Goal: Book appointment/travel/reservation

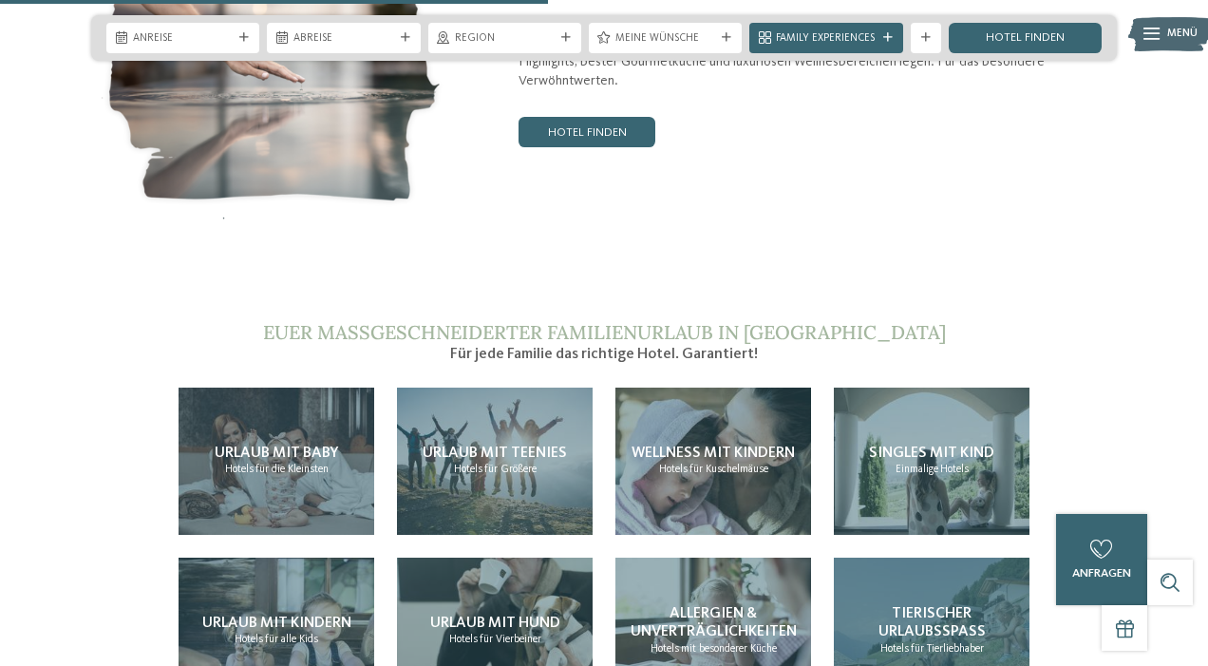
scroll to position [3096, 0]
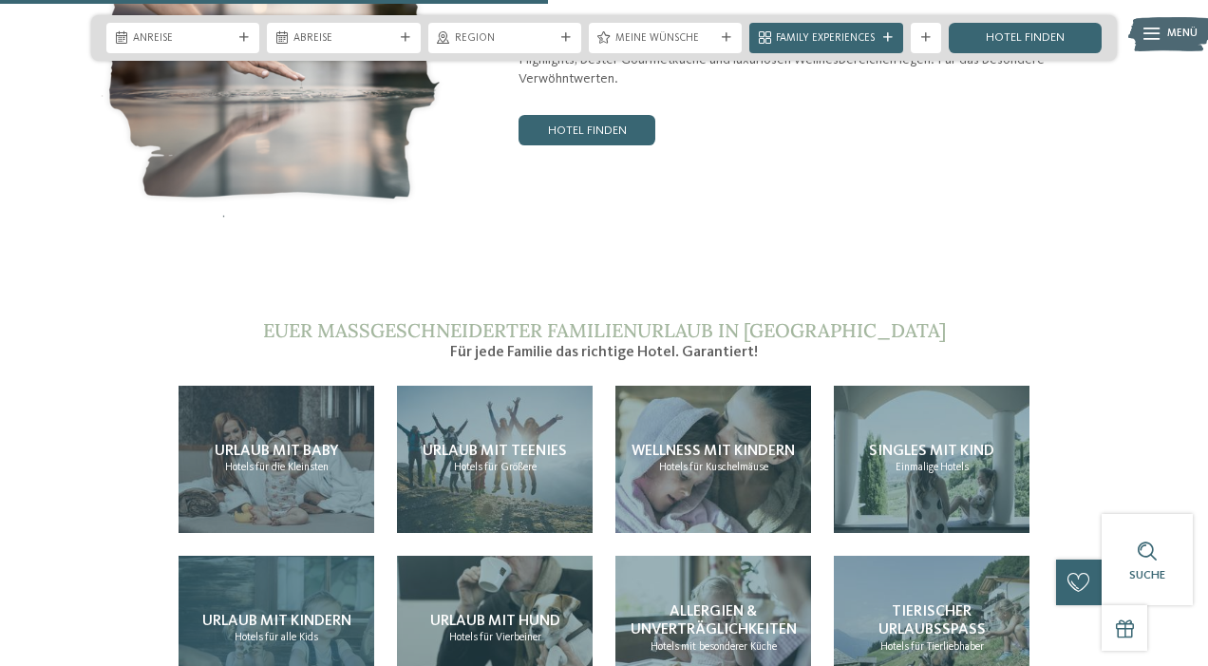
click at [336, 555] on div "Urlaub mit Kindern Hotels für alle Kids" at bounding box center [277, 628] width 196 height 147
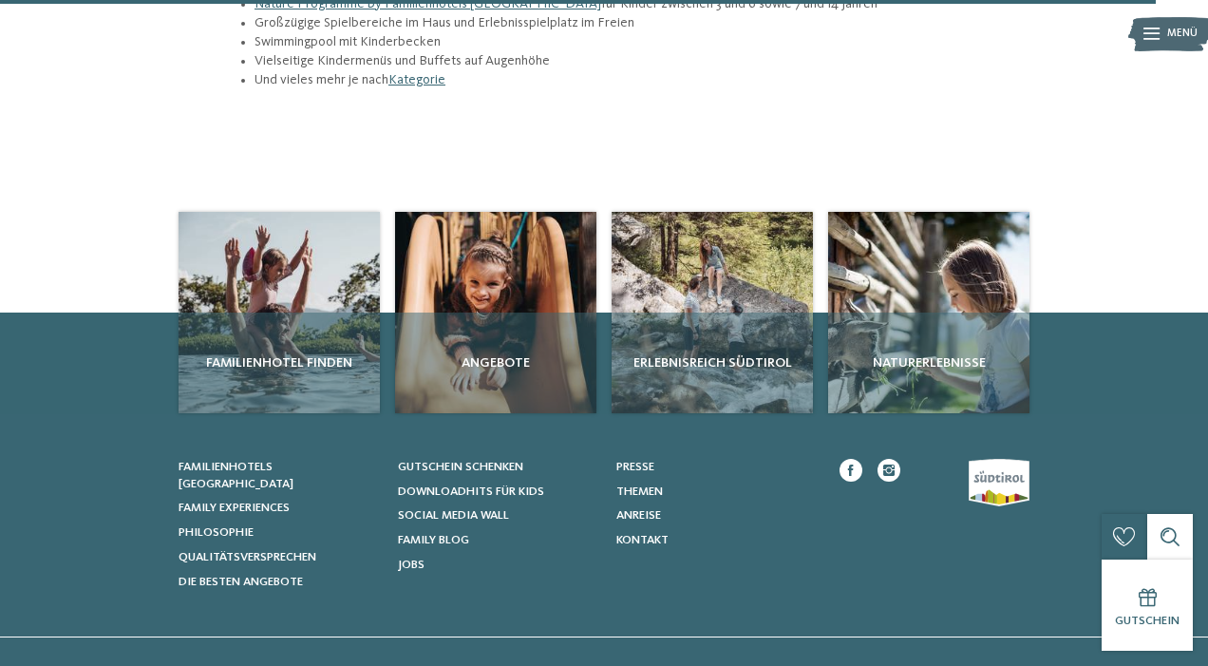
scroll to position [2379, 0]
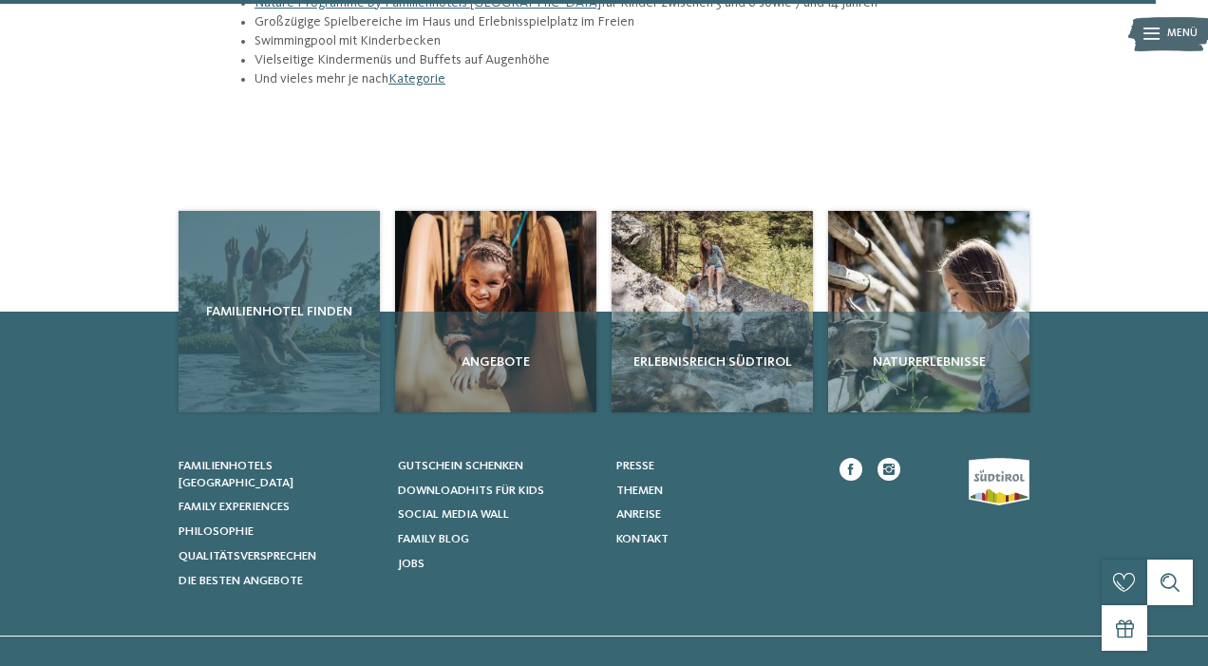
click at [327, 211] on div "Familienhotel finden" at bounding box center [279, 311] width 201 height 201
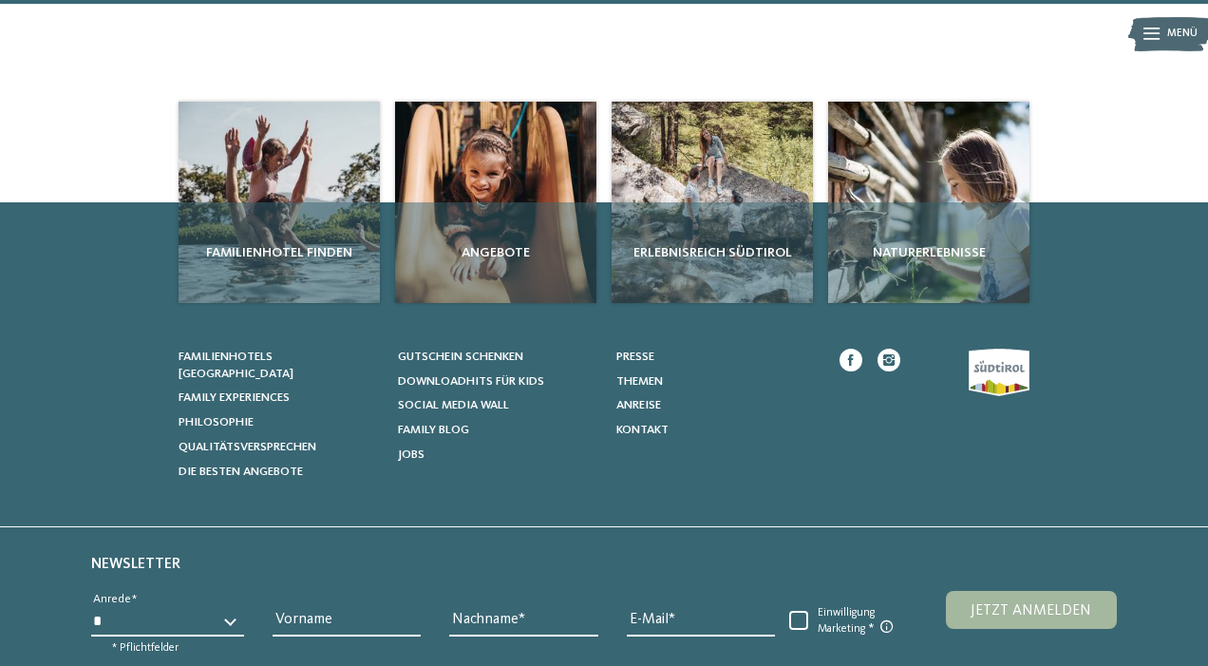
scroll to position [2486, 0]
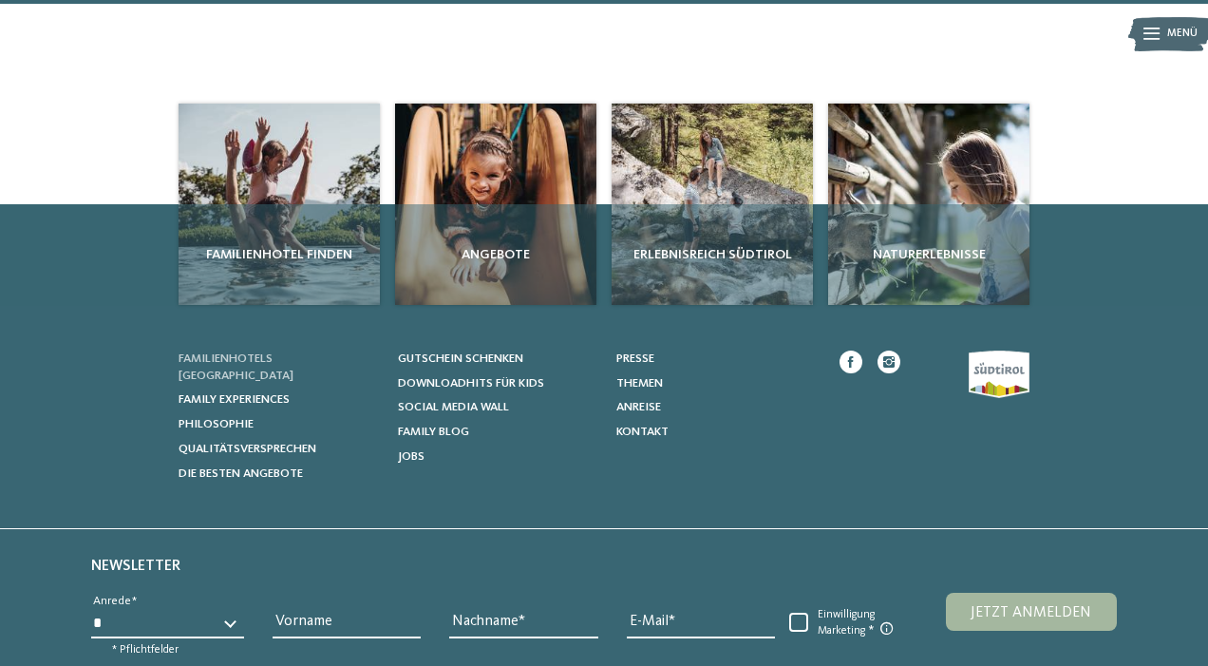
click at [282, 352] on span "Familienhotels [GEOGRAPHIC_DATA]" at bounding box center [236, 366] width 115 height 29
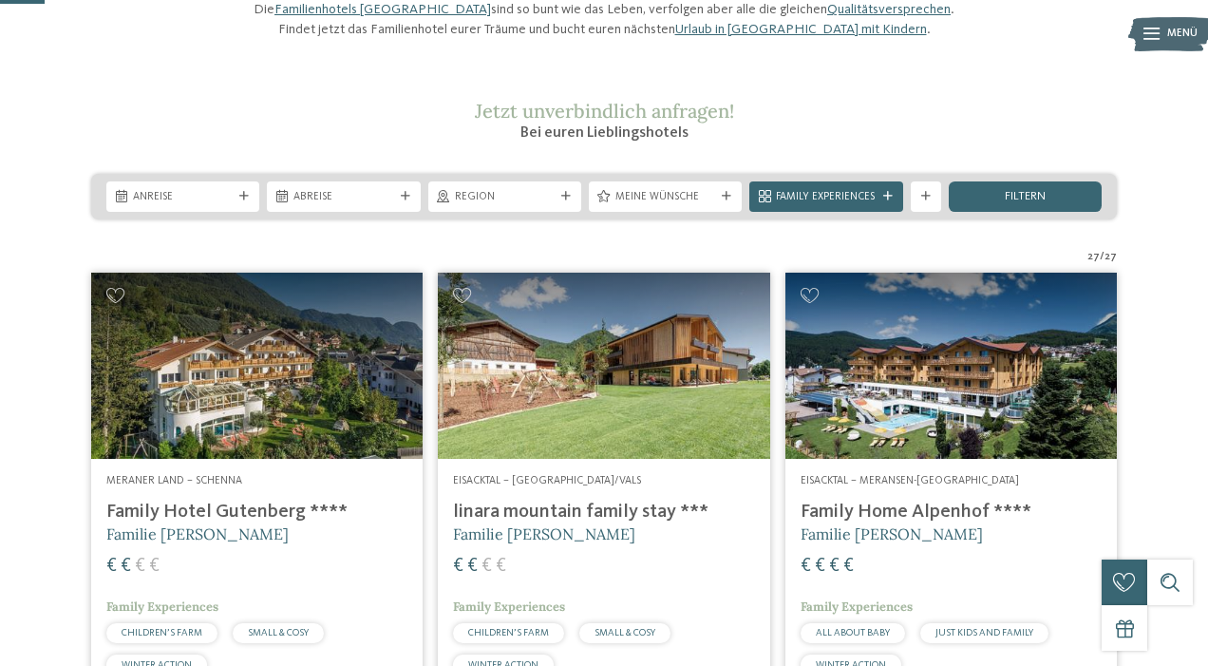
scroll to position [185, 0]
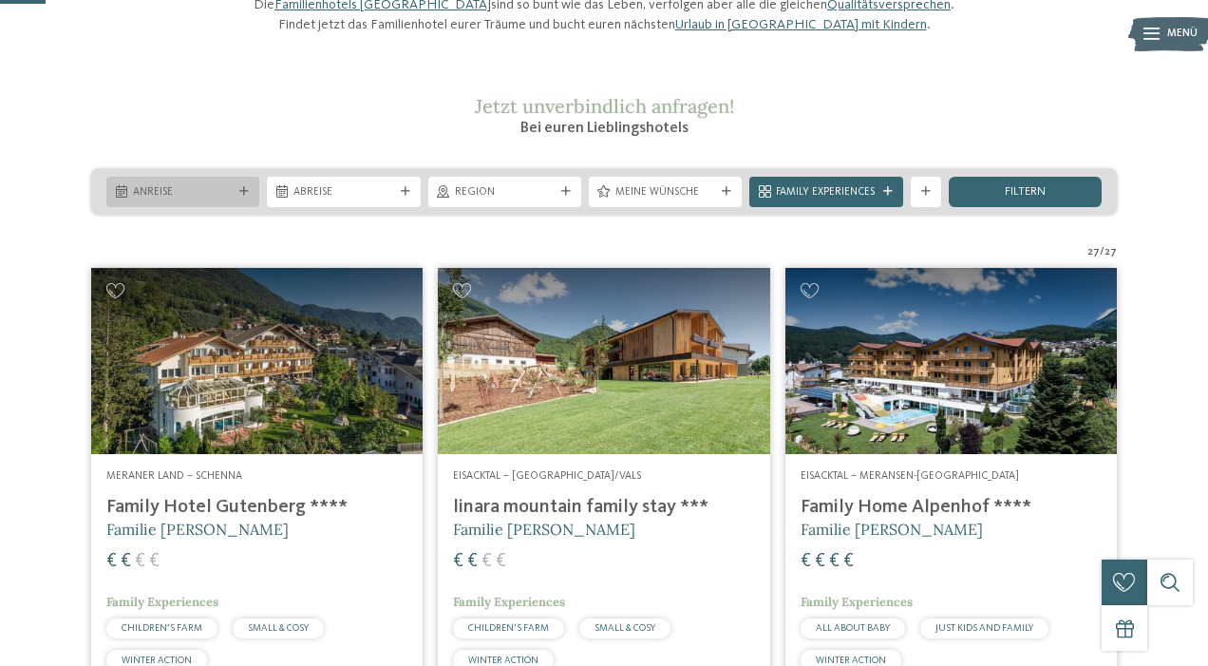
click at [242, 207] on div "Anreise" at bounding box center [182, 192] width 153 height 30
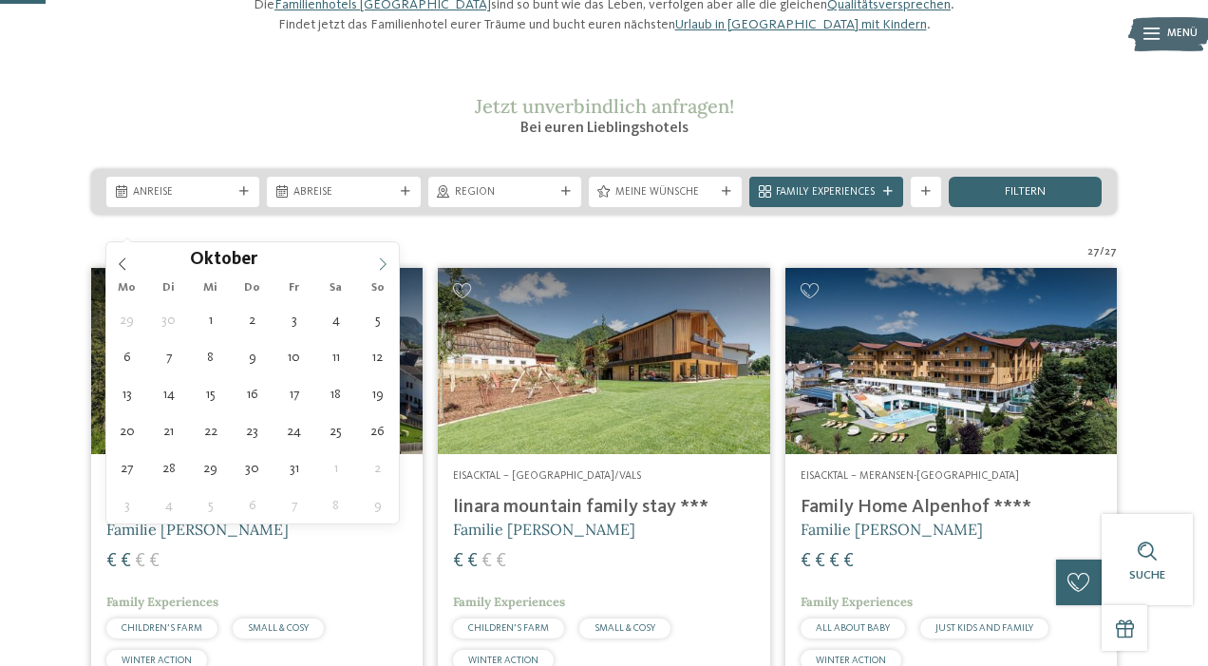
click at [382, 265] on icon at bounding box center [382, 263] width 13 height 13
type input "****"
click at [382, 265] on icon at bounding box center [382, 263] width 13 height 13
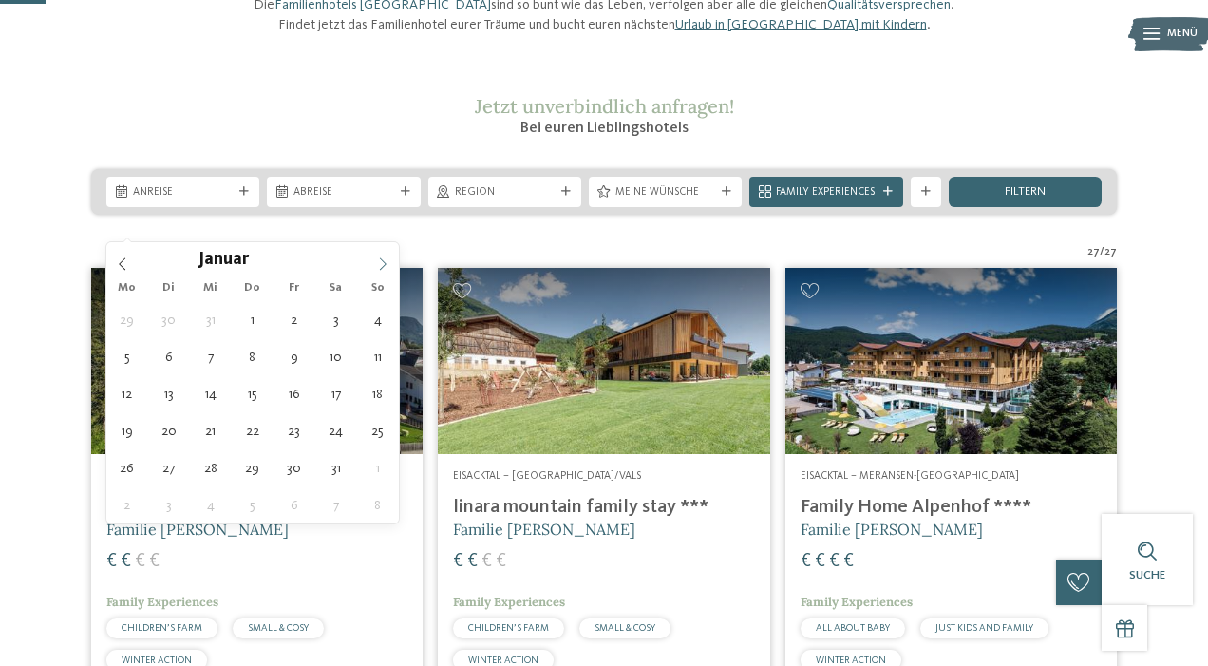
click at [382, 265] on icon at bounding box center [382, 263] width 13 height 13
click at [382, 266] on icon at bounding box center [382, 263] width 13 height 13
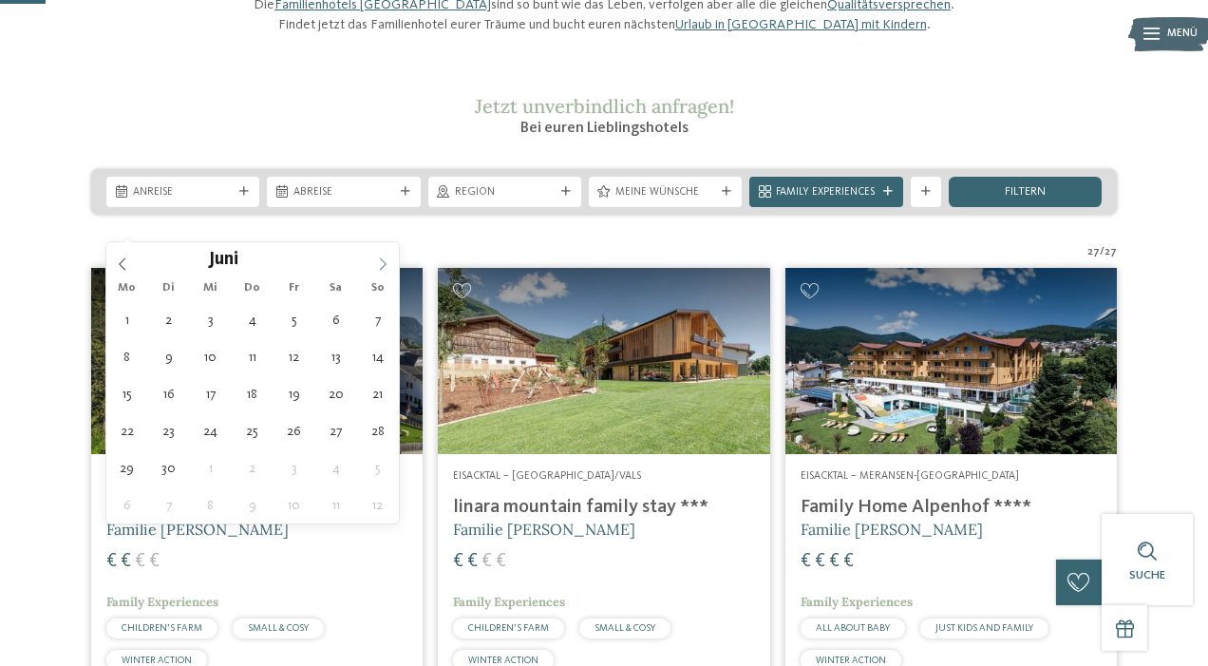
click at [382, 266] on icon at bounding box center [382, 263] width 13 height 13
type div "18.07.2026"
type input "****"
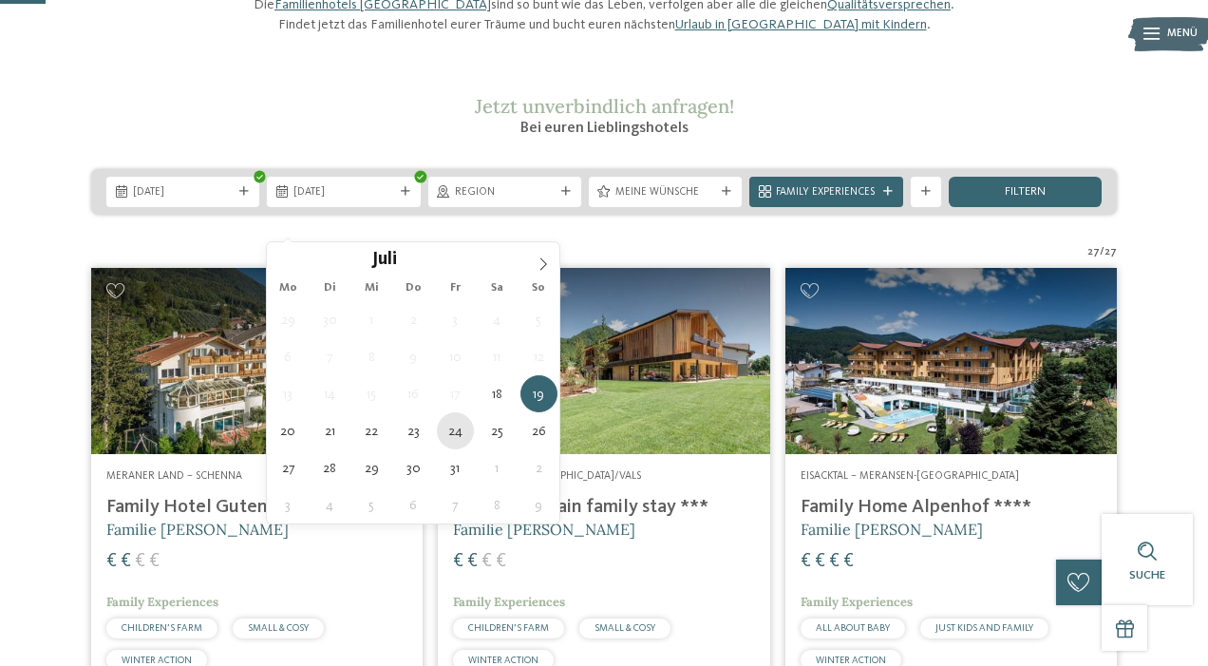
type div "24.07.2026"
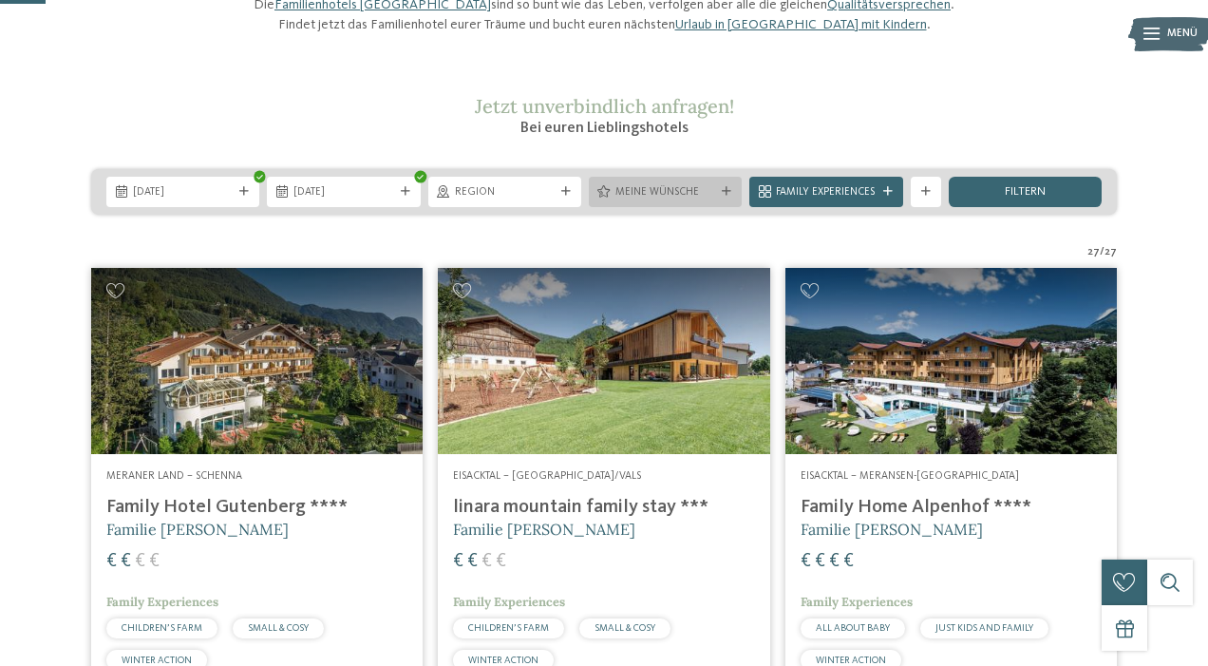
click at [706, 200] on span "Meine Wünsche" at bounding box center [665, 192] width 100 height 15
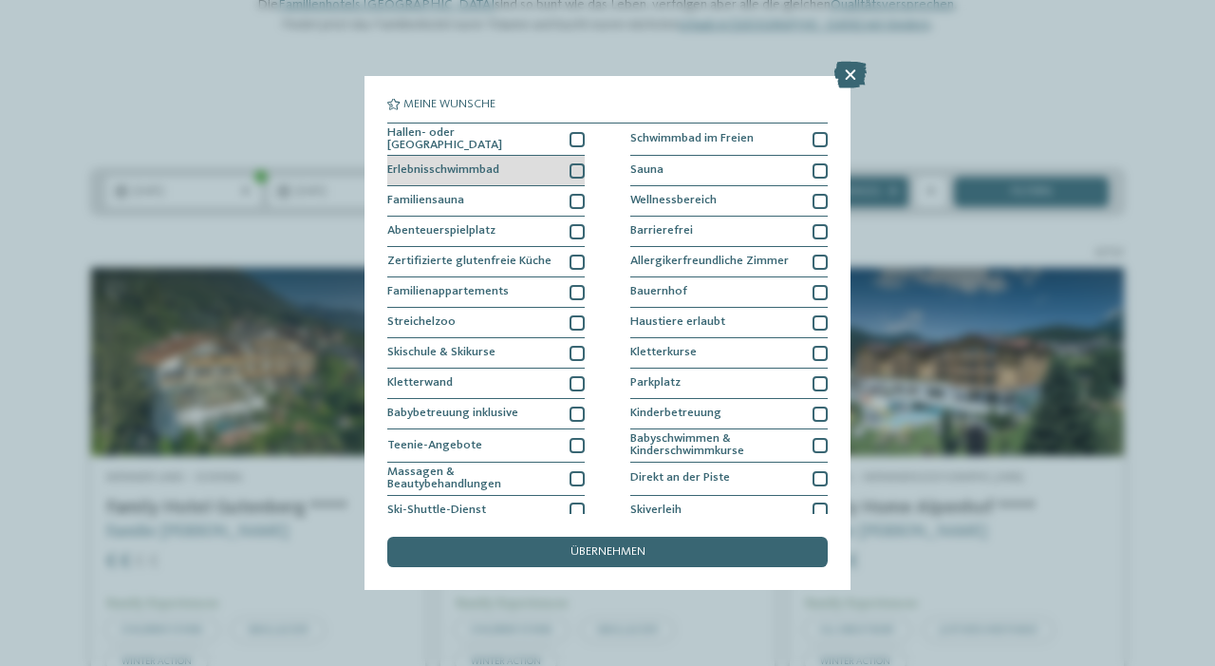
click at [575, 167] on div at bounding box center [577, 170] width 15 height 15
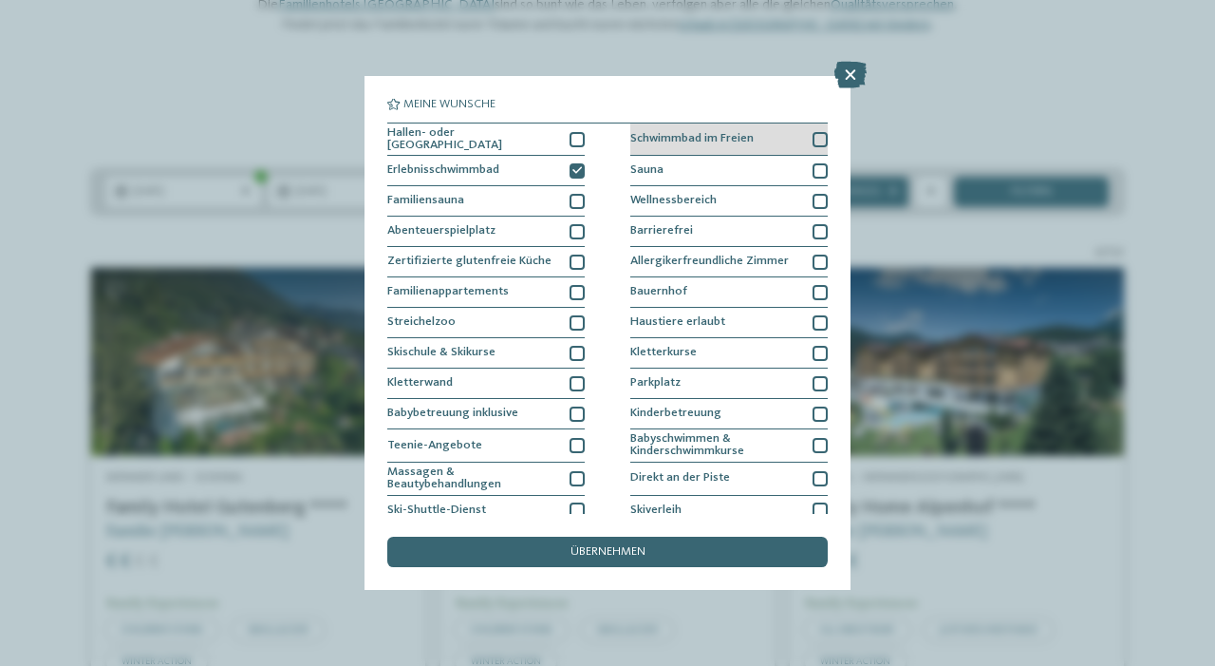
click at [818, 141] on div at bounding box center [820, 139] width 15 height 15
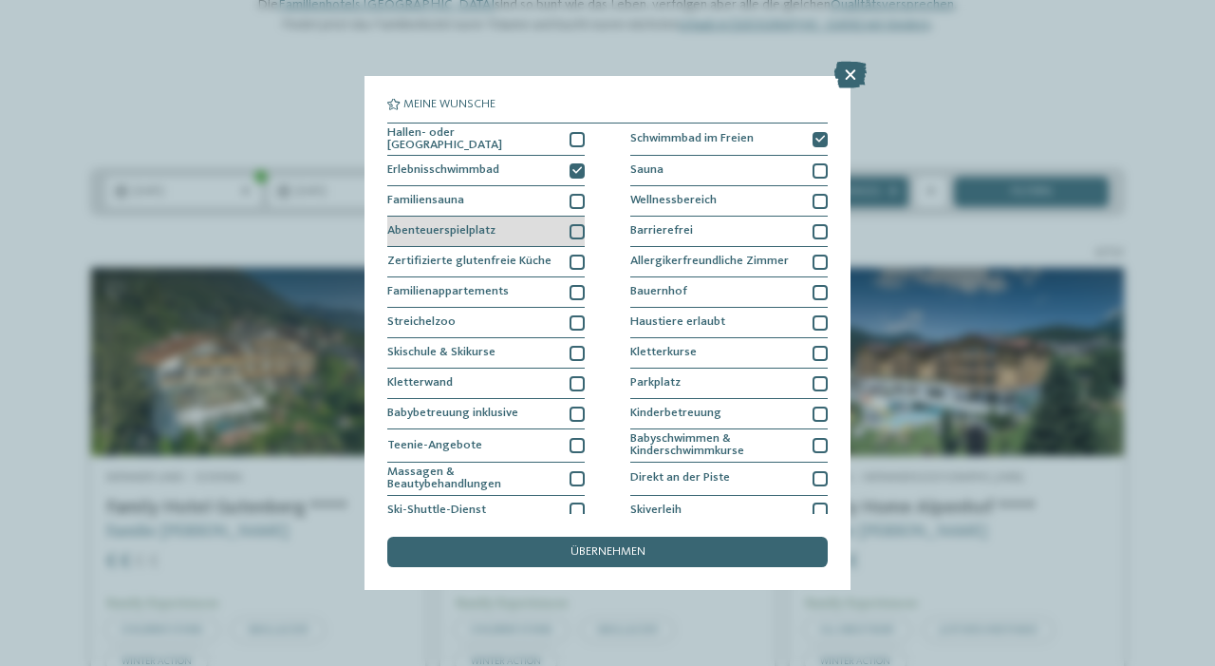
click at [580, 229] on div at bounding box center [577, 231] width 15 height 15
click at [589, 546] on span "übernehmen" at bounding box center [608, 552] width 75 height 12
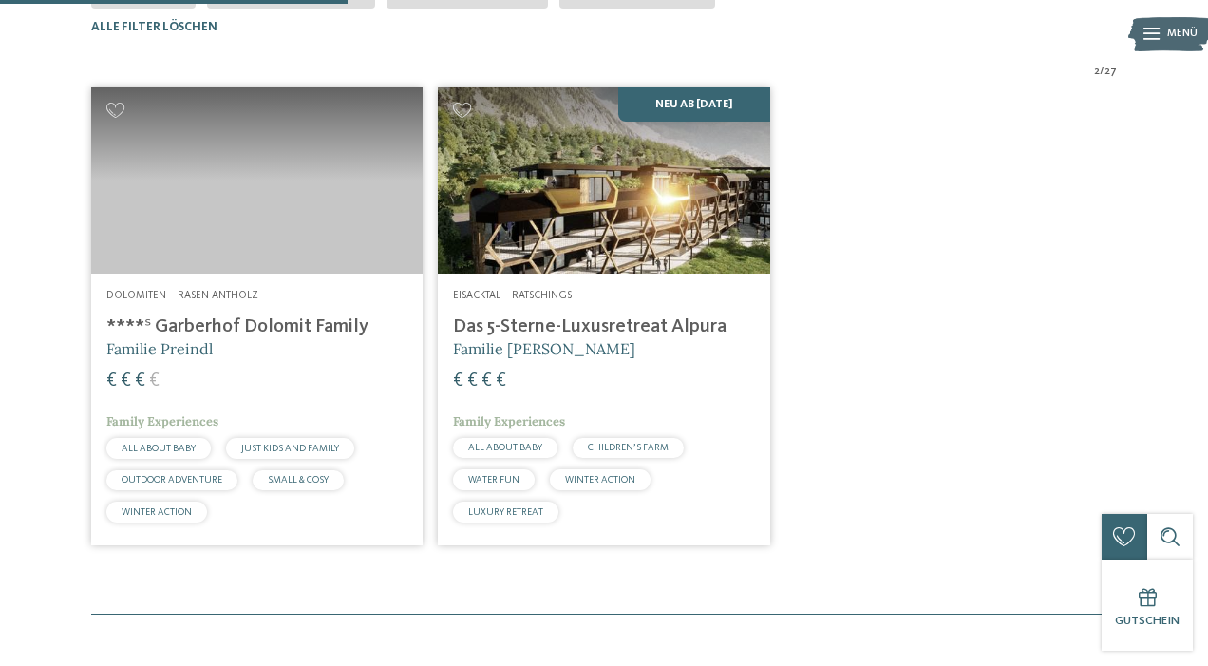
scroll to position [465, 0]
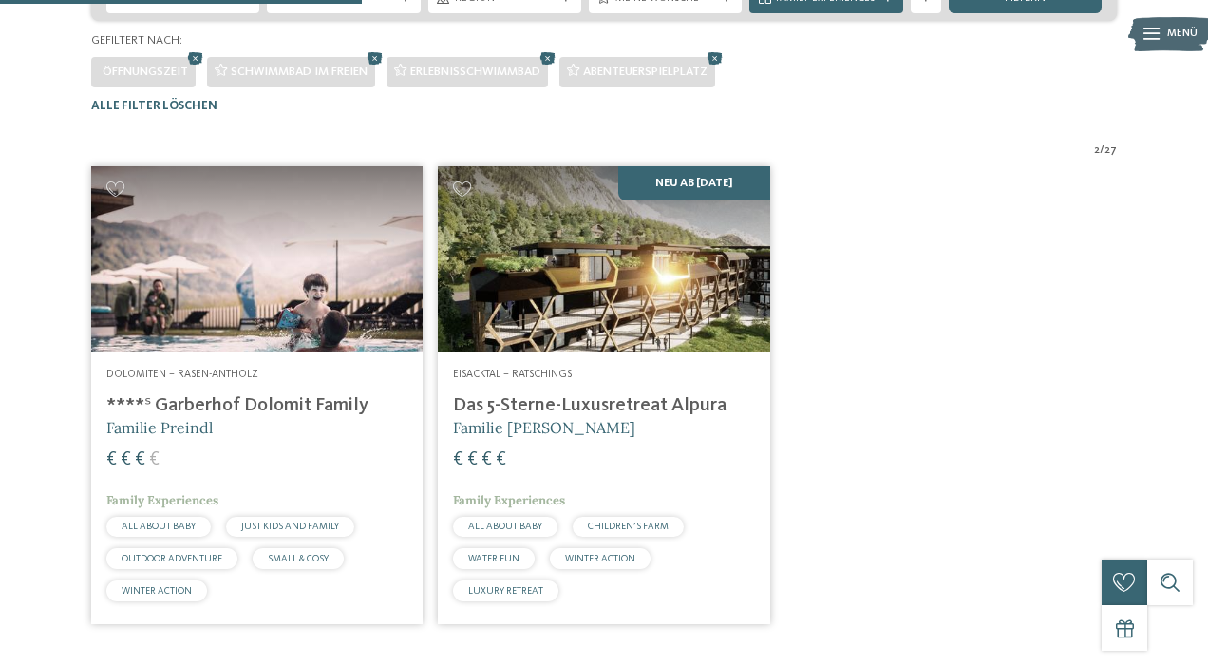
scroll to position [370, 0]
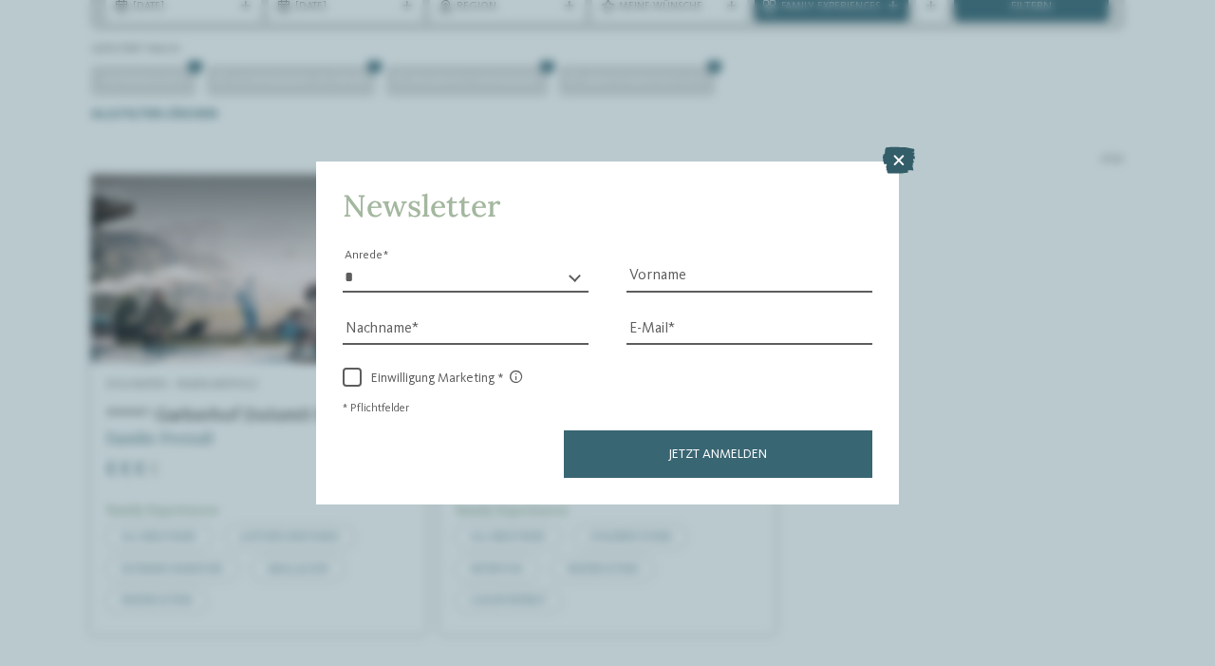
click at [890, 147] on icon at bounding box center [899, 160] width 32 height 27
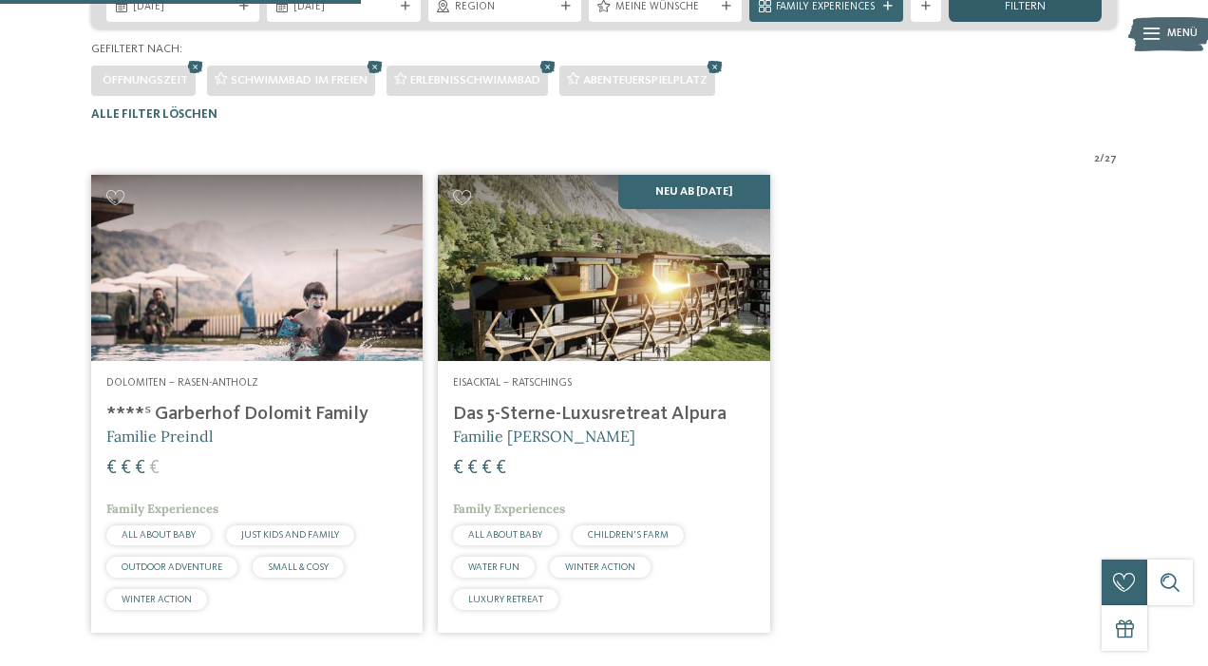
click at [1019, 13] on span "filtern" at bounding box center [1025, 7] width 41 height 12
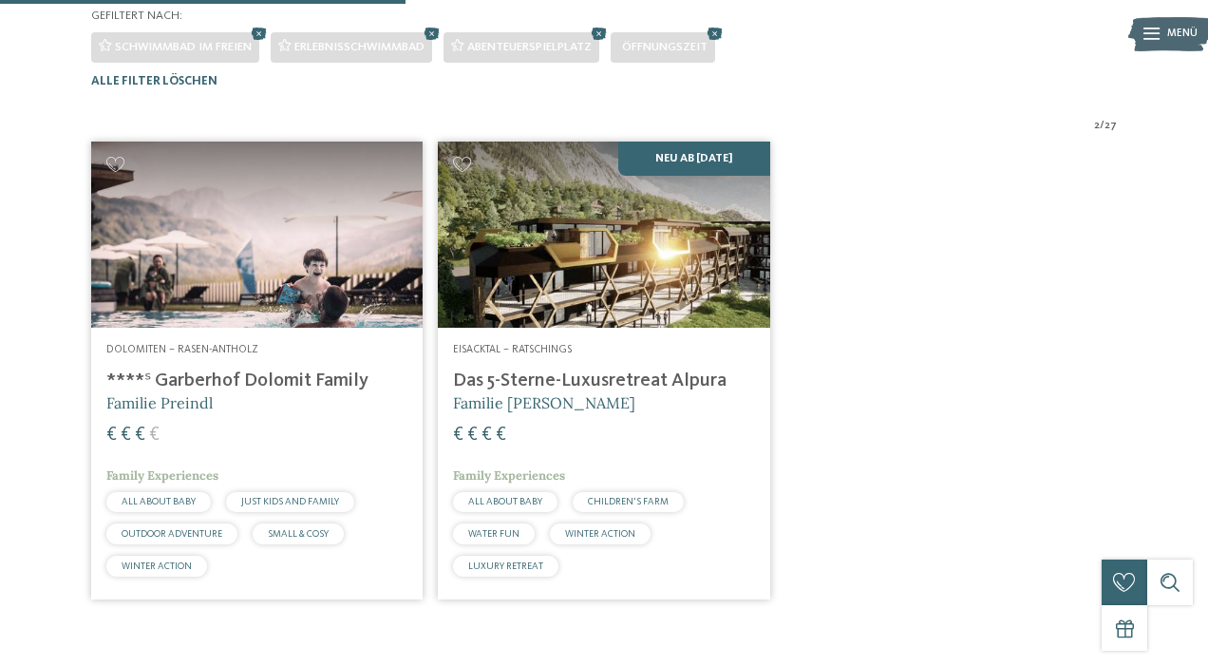
scroll to position [372, 0]
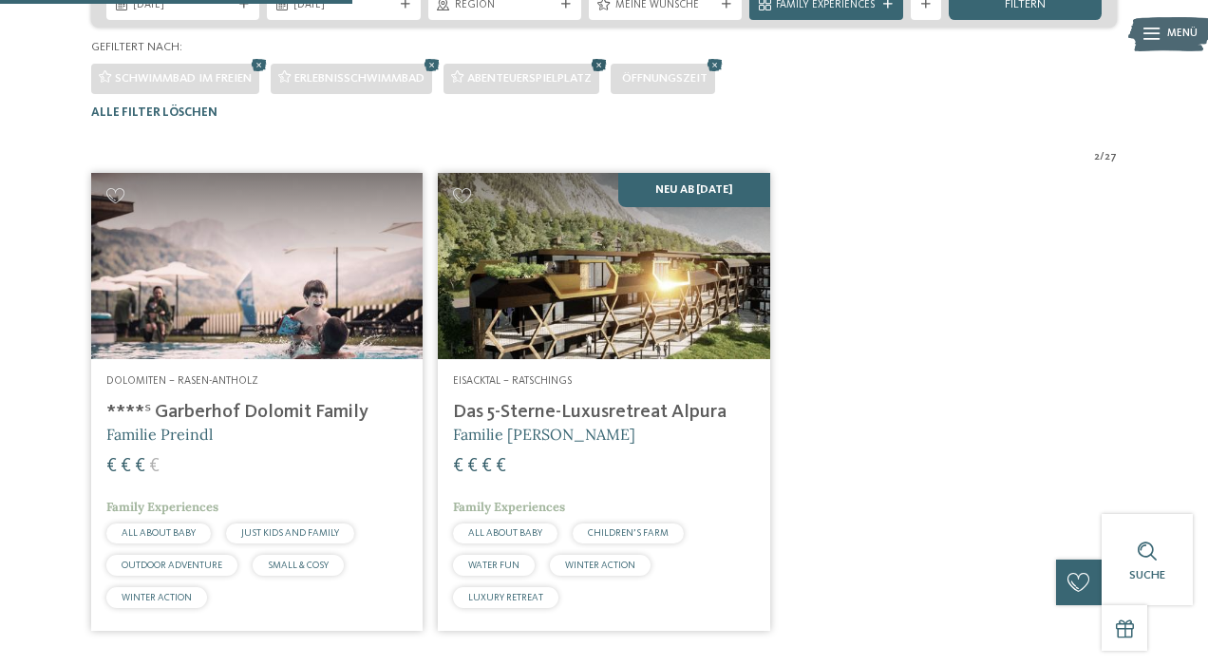
click at [611, 75] on icon at bounding box center [599, 65] width 23 height 20
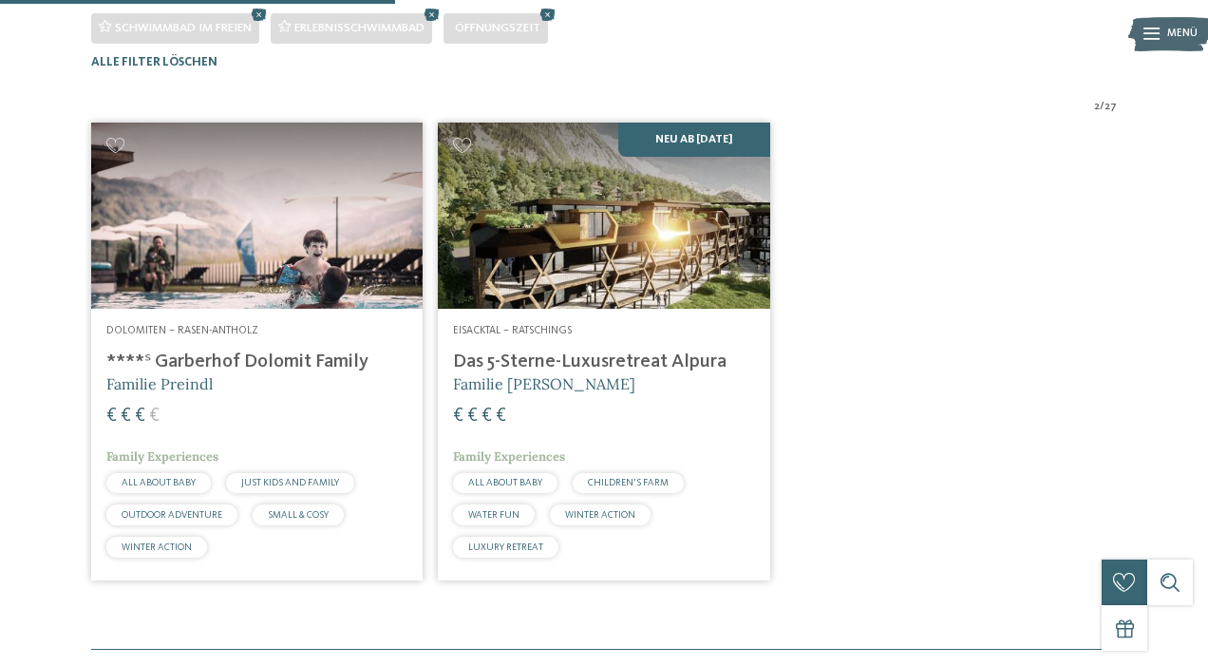
scroll to position [413, 0]
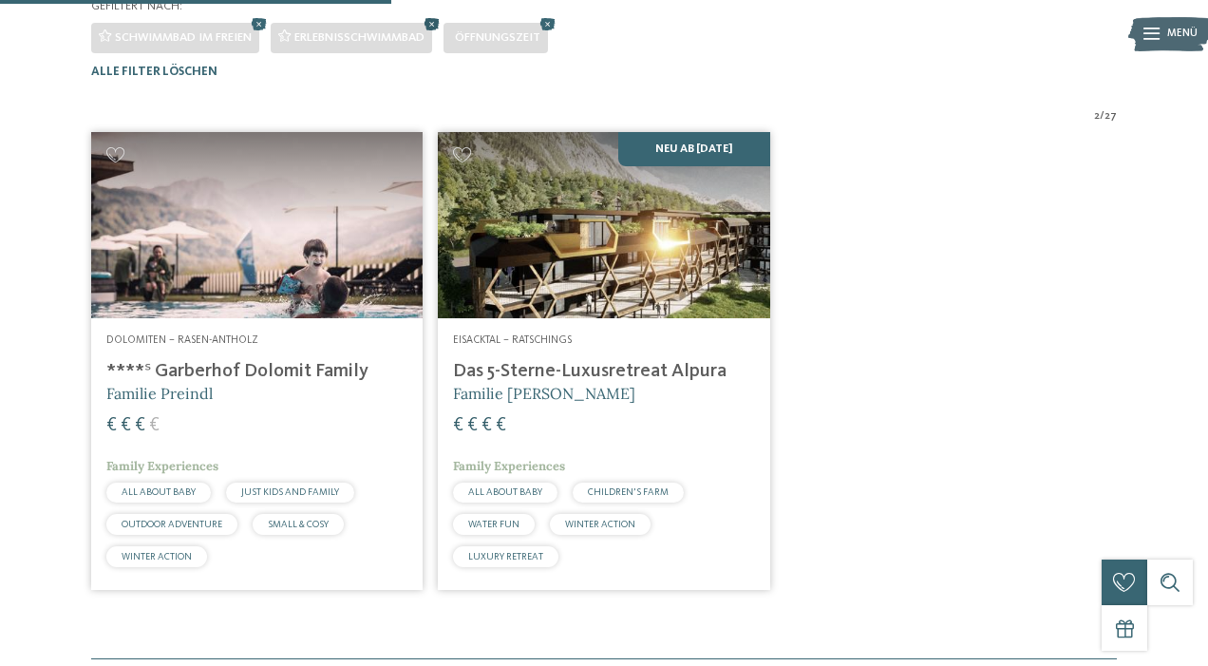
click at [443, 34] on icon at bounding box center [432, 24] width 23 height 20
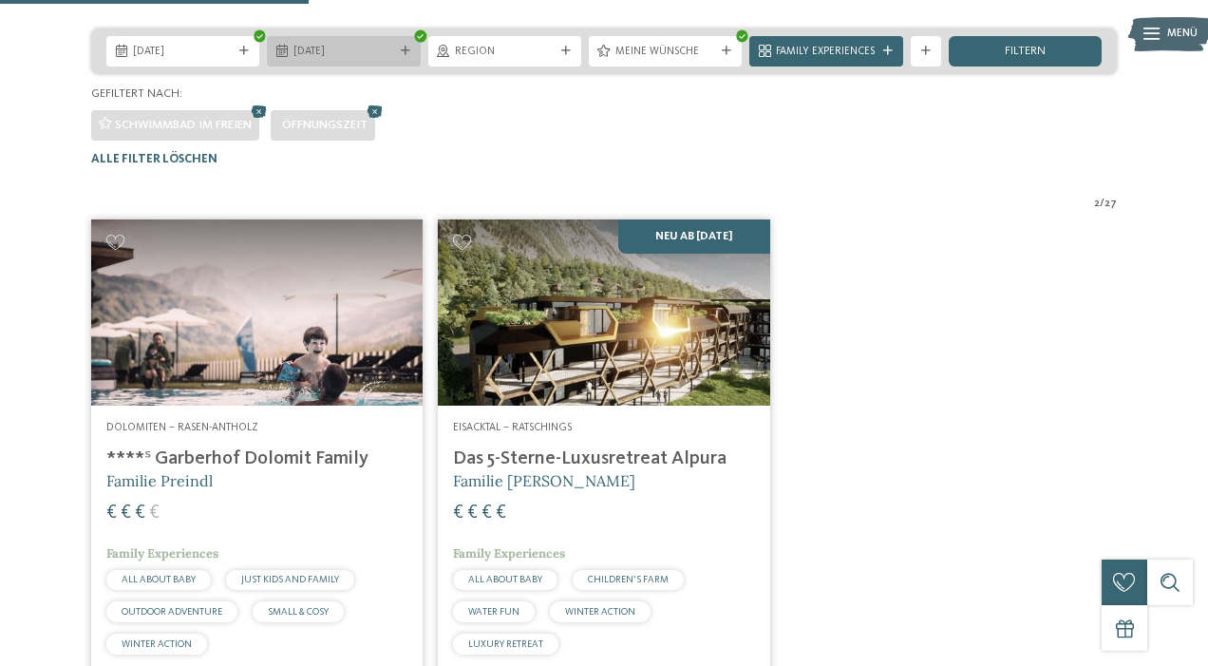
scroll to position [318, 0]
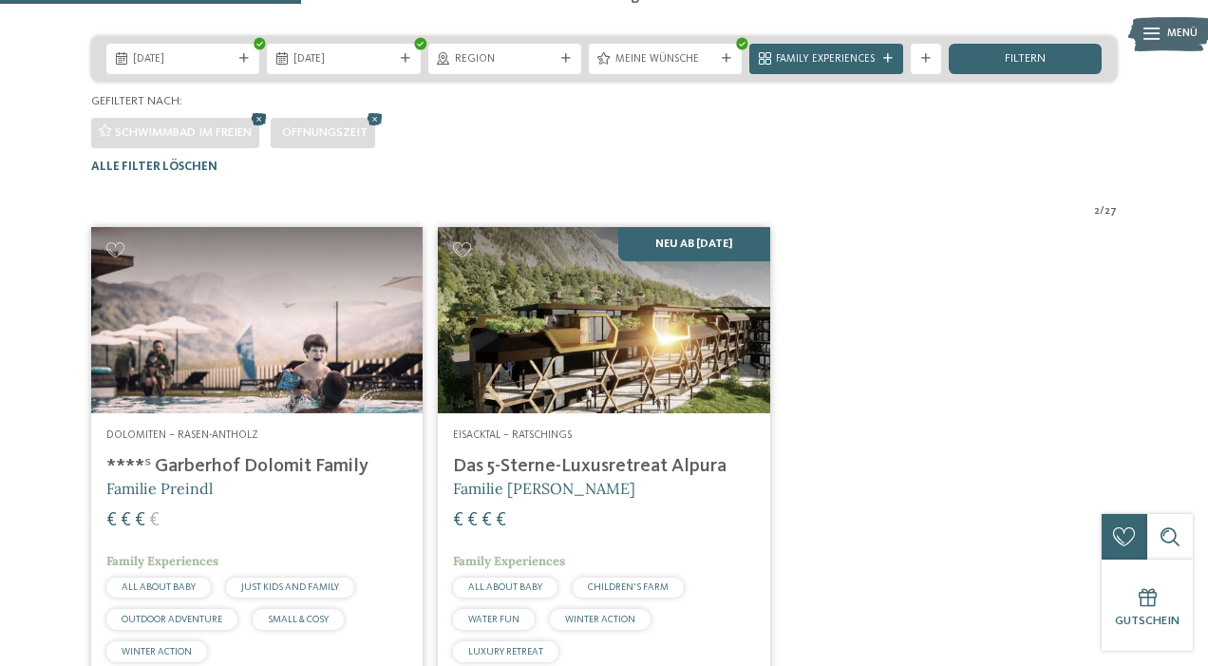
click at [264, 129] on icon at bounding box center [259, 119] width 23 height 20
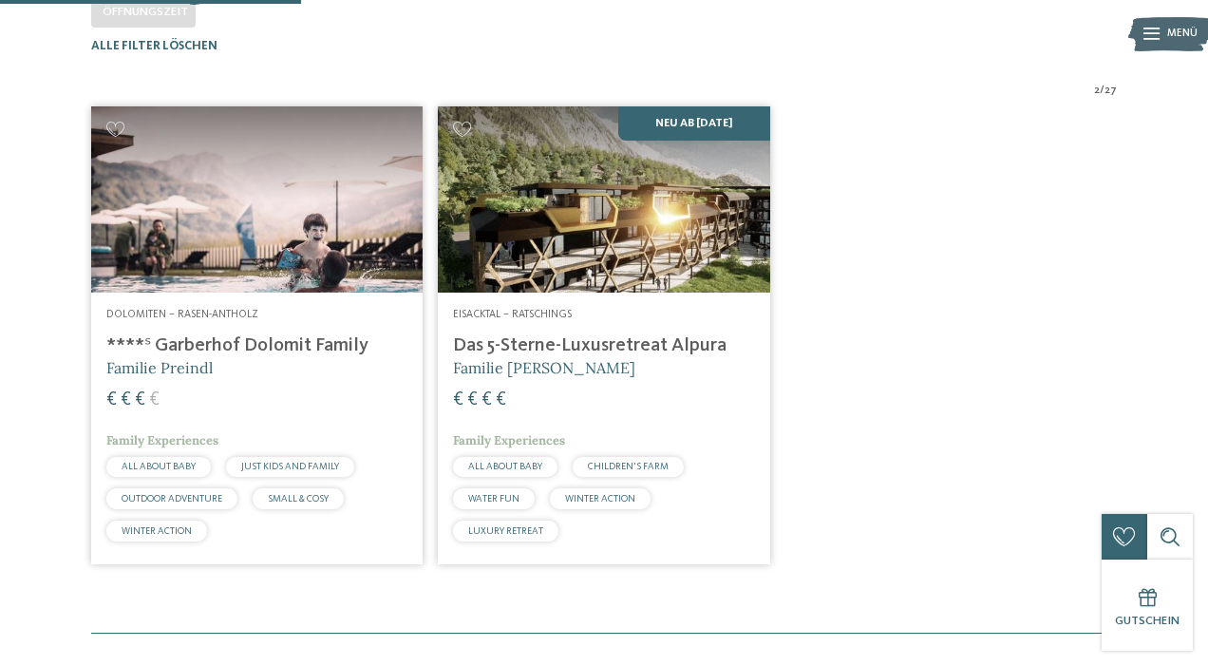
scroll to position [465, 0]
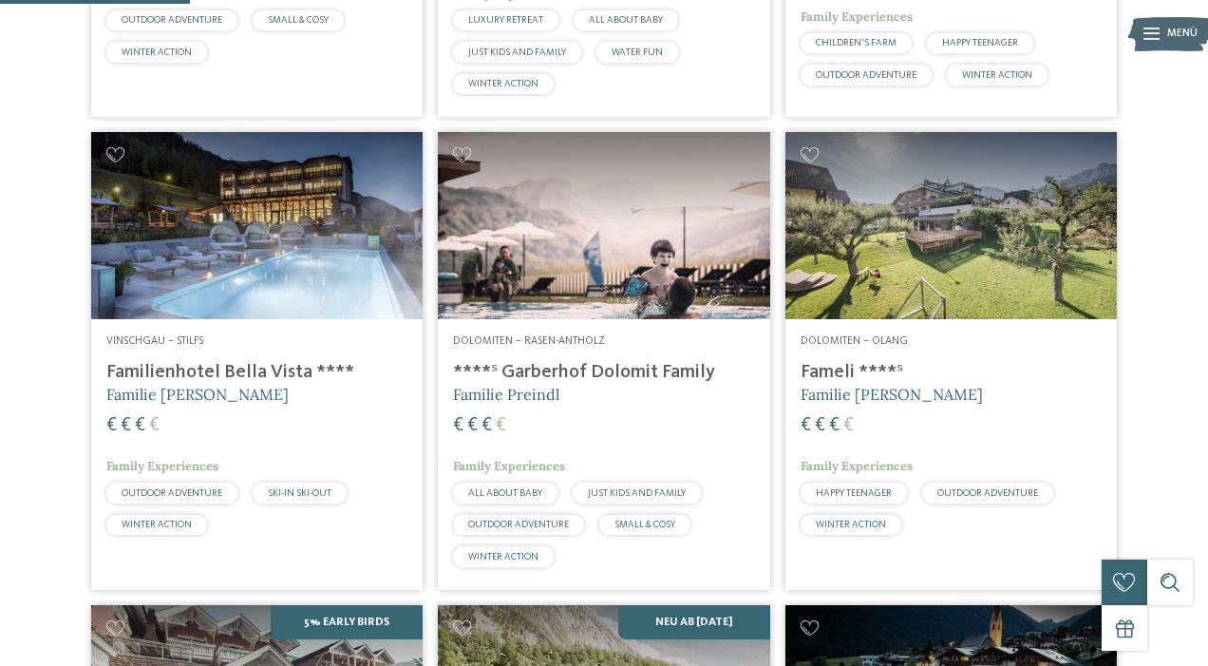
scroll to position [799, 0]
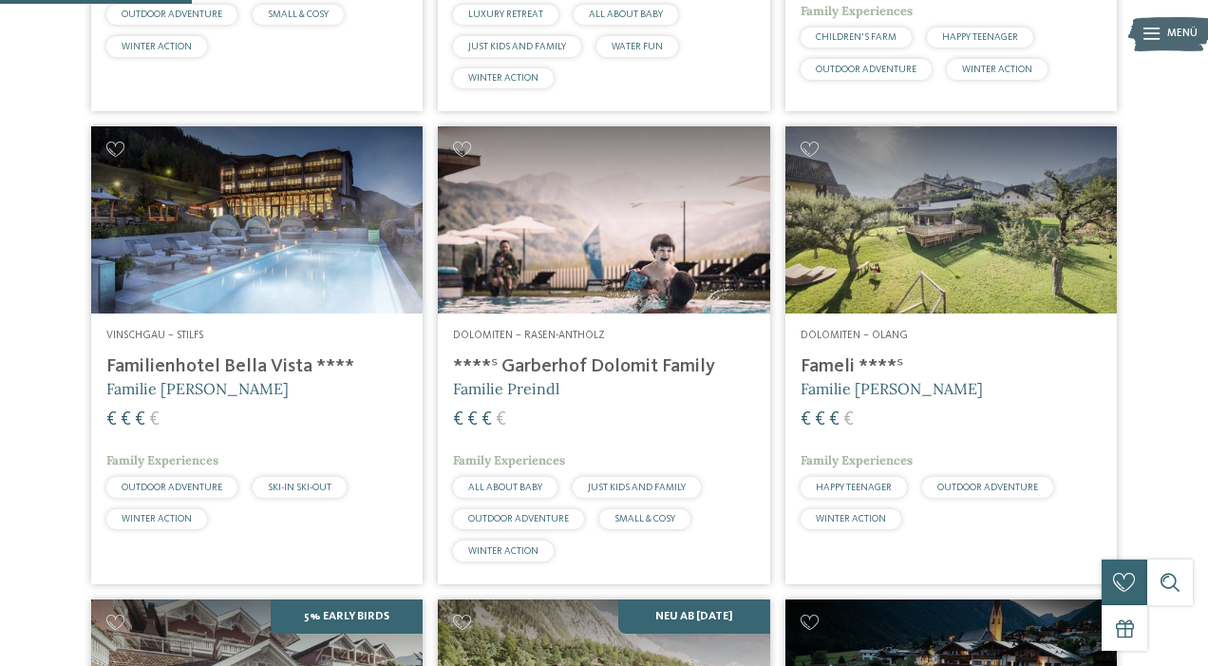
click at [292, 378] on h4 "Familienhotel Bella Vista ****" at bounding box center [256, 366] width 301 height 23
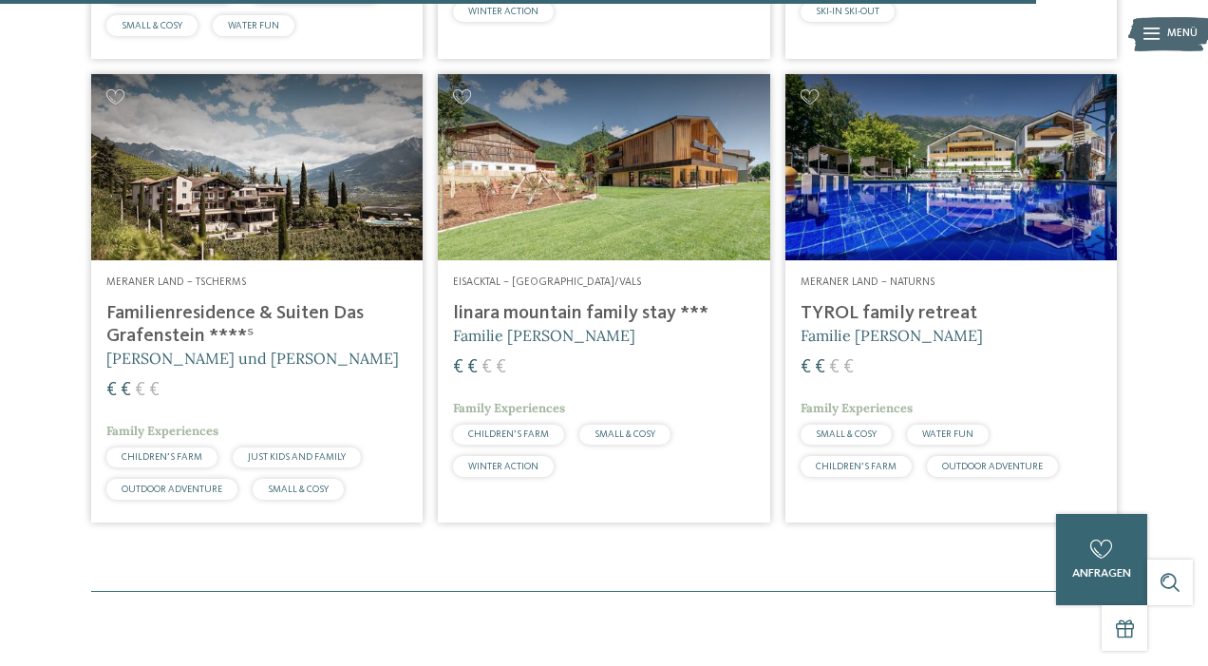
scroll to position [4134, 0]
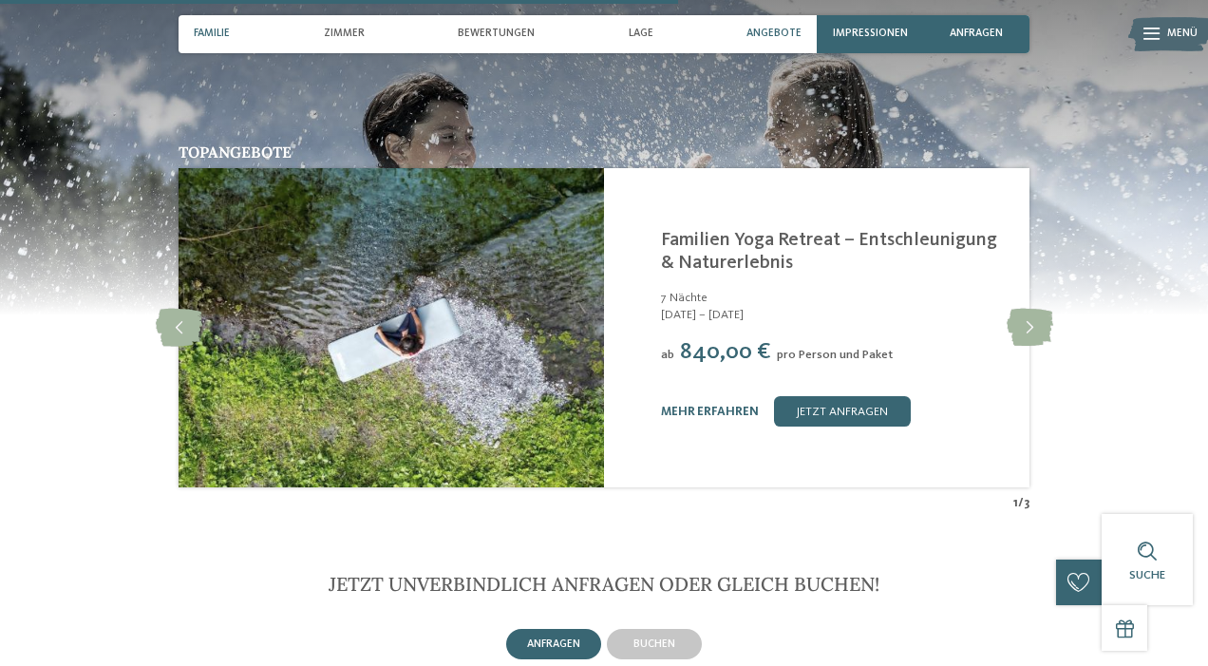
scroll to position [2681, 0]
